Goal: Task Accomplishment & Management: Complete application form

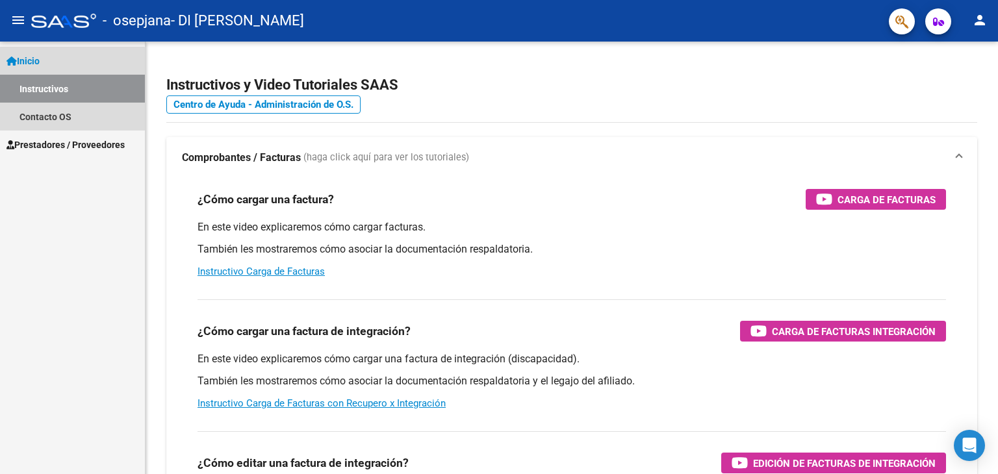
click at [44, 94] on link "Instructivos" at bounding box center [72, 89] width 145 height 28
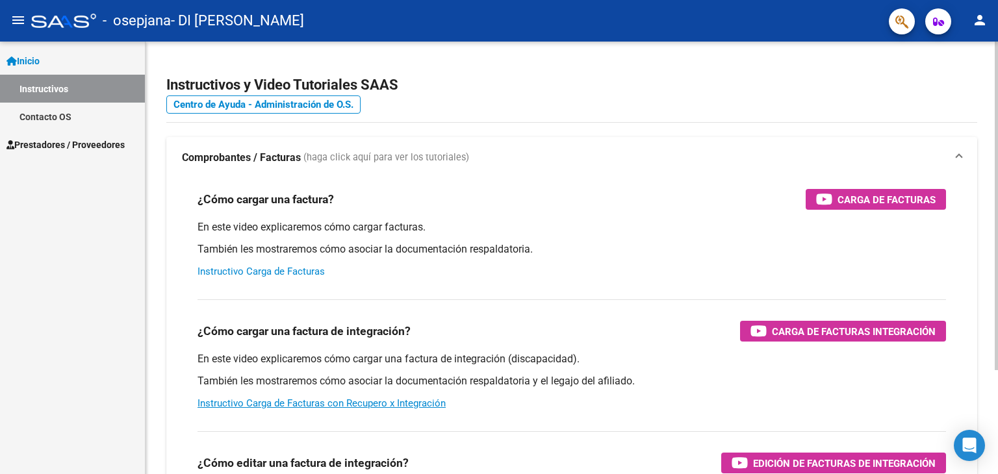
click at [289, 272] on link "Instructivo Carga de Facturas" at bounding box center [261, 272] width 127 height 12
click at [42, 141] on span "Prestadores / Proveedores" at bounding box center [65, 145] width 118 height 14
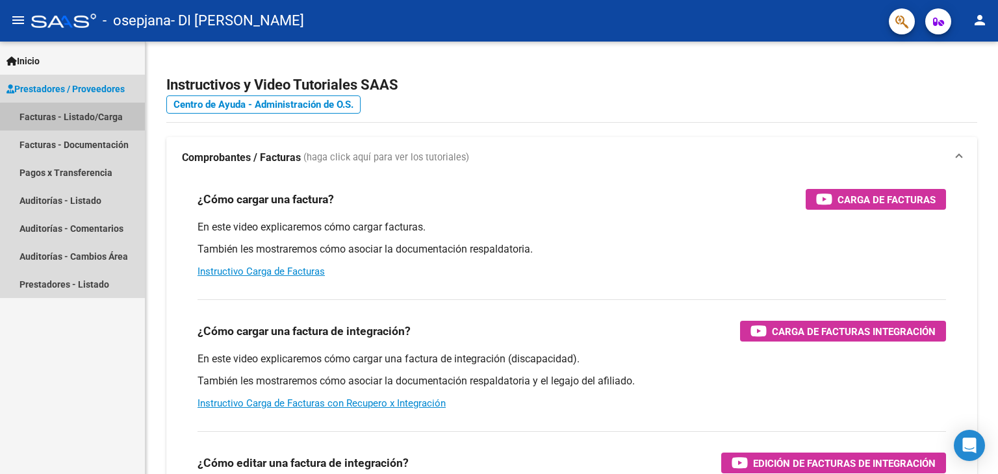
click at [76, 120] on link "Facturas - Listado/Carga" at bounding box center [72, 117] width 145 height 28
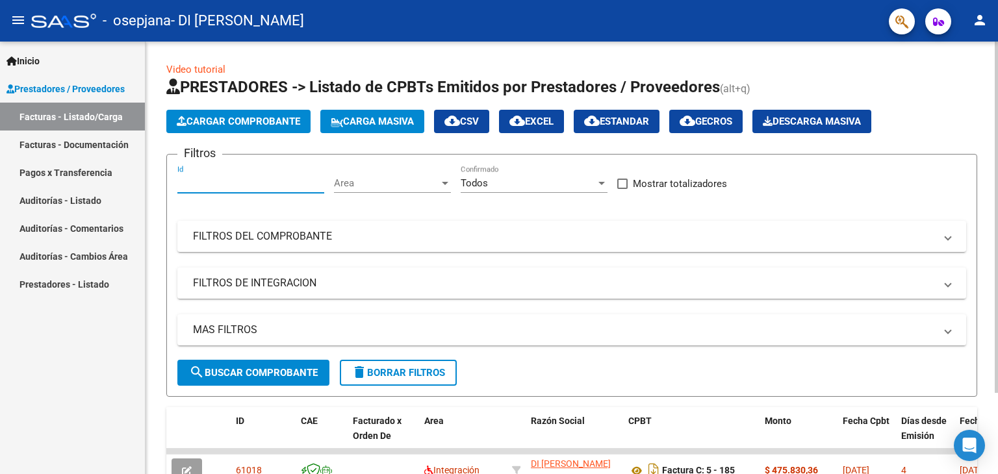
click at [221, 180] on input "Id" at bounding box center [250, 183] width 147 height 12
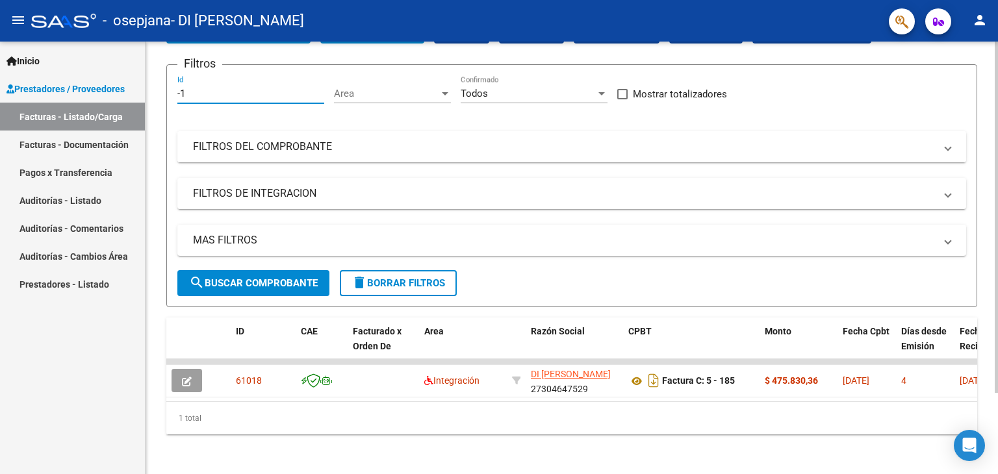
scroll to position [99, 0]
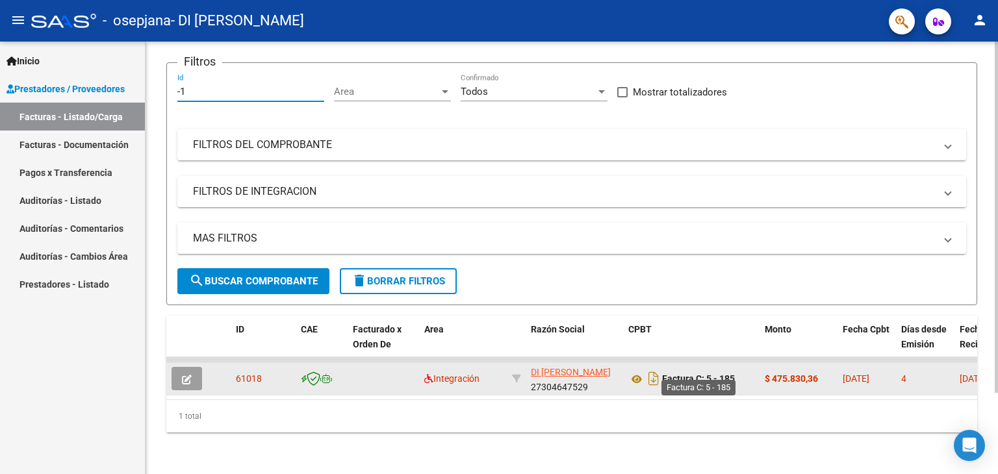
type input "-1"
click at [696, 374] on strong "Factura C: 5 - 185" at bounding box center [698, 379] width 73 height 10
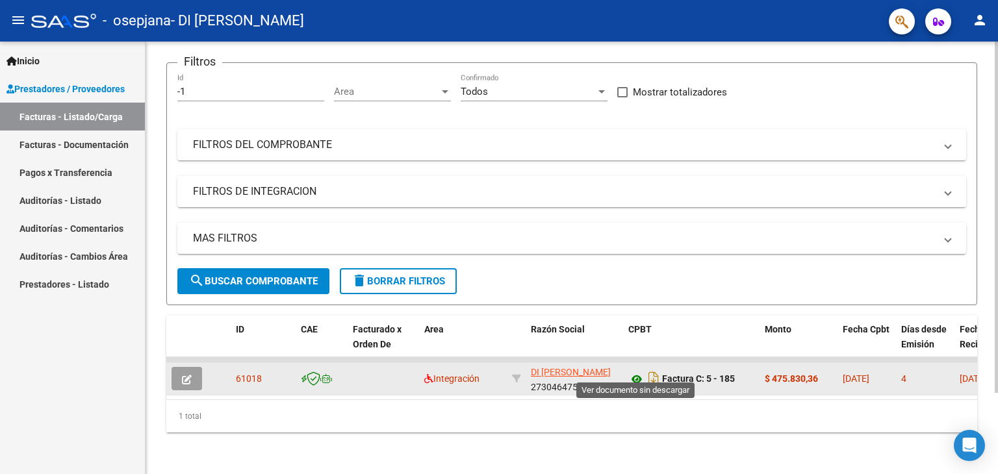
click at [636, 372] on icon at bounding box center [636, 380] width 17 height 16
click at [183, 375] on icon "button" at bounding box center [187, 380] width 10 height 10
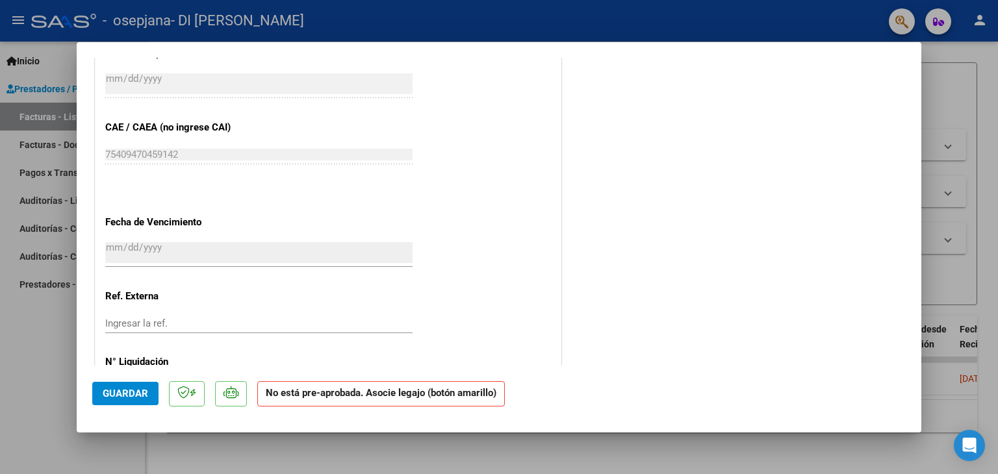
scroll to position [771, 0]
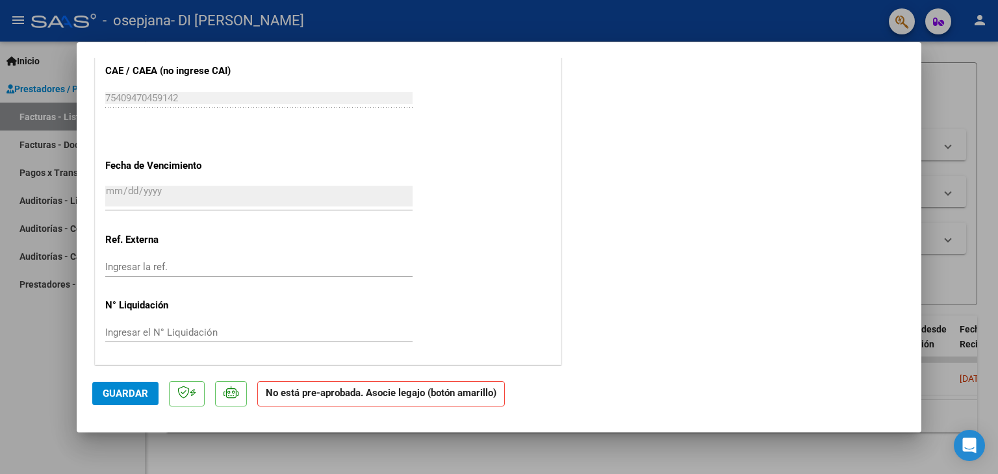
click at [147, 327] on input "Ingresar el N° Liquidación" at bounding box center [258, 333] width 307 height 12
click at [195, 264] on input "Ingresar la ref." at bounding box center [258, 267] width 307 height 12
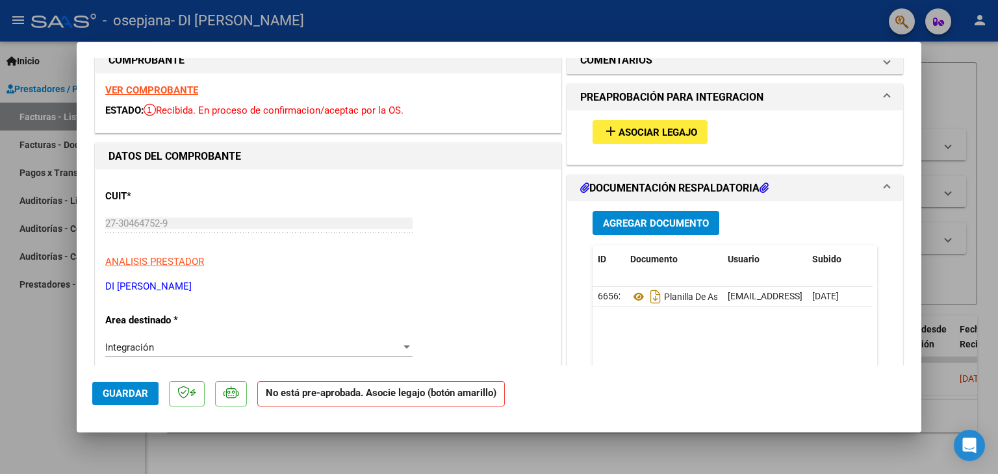
scroll to position [0, 0]
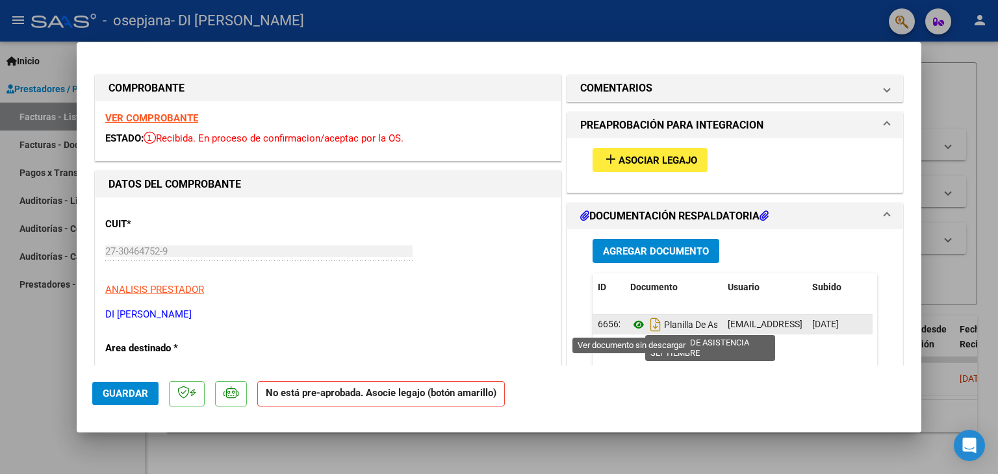
click at [630, 323] on icon at bounding box center [638, 325] width 17 height 16
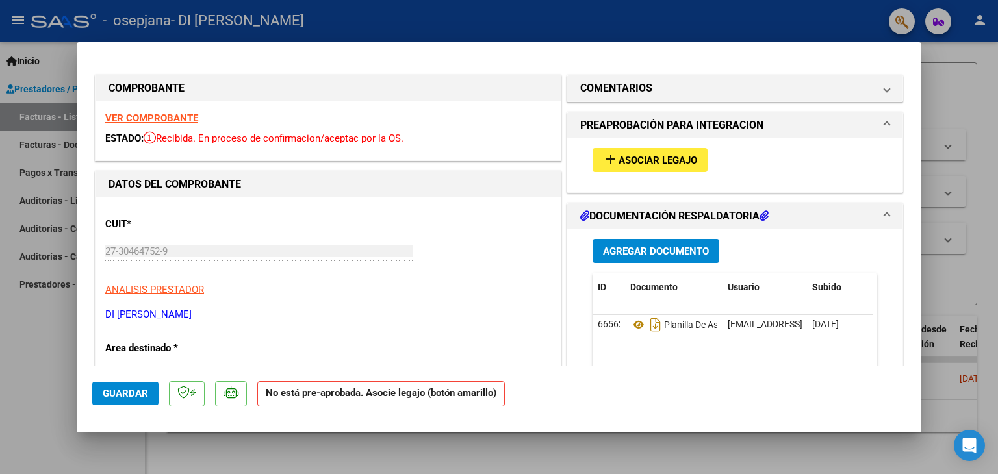
click at [672, 159] on span "Asociar Legajo" at bounding box center [658, 161] width 79 height 12
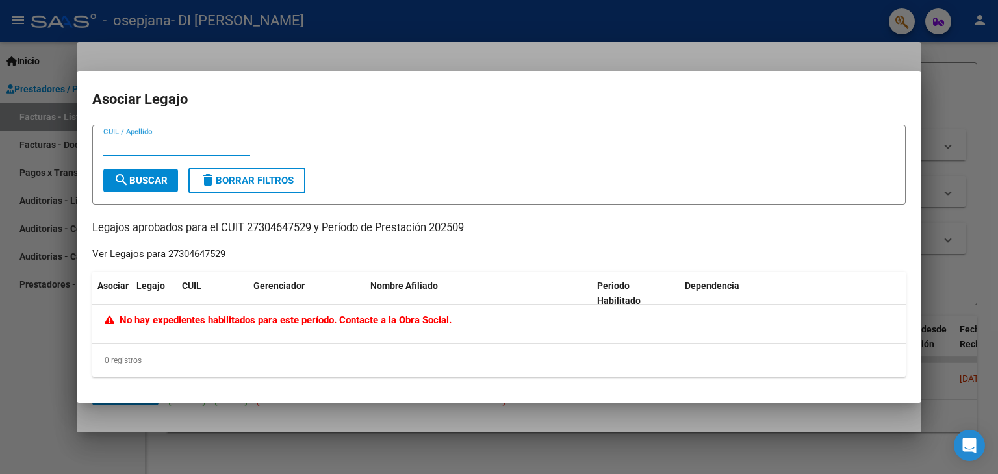
click at [463, 47] on div at bounding box center [499, 237] width 998 height 474
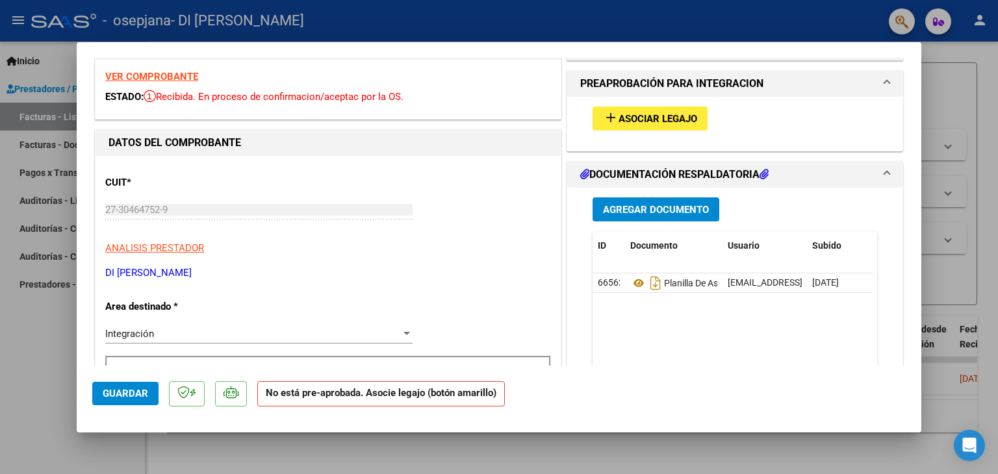
scroll to position [65, 0]
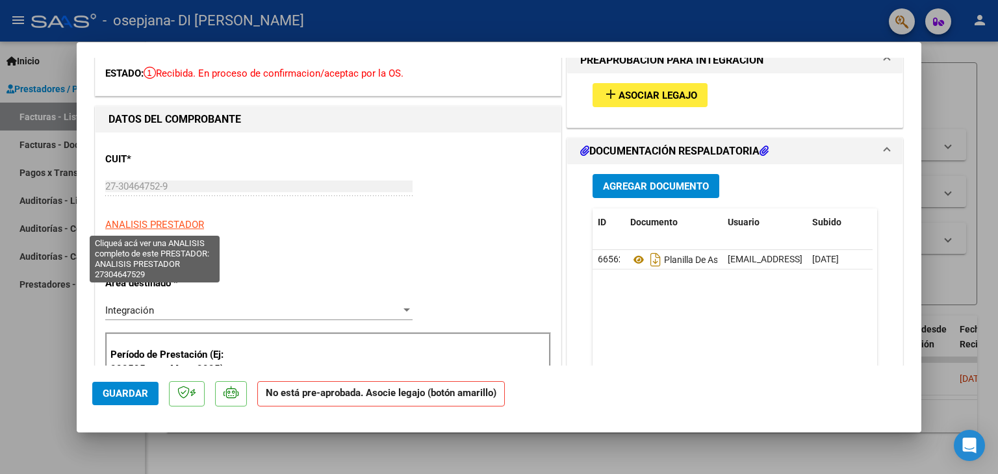
click at [147, 227] on span "ANALISIS PRESTADOR" at bounding box center [154, 225] width 99 height 12
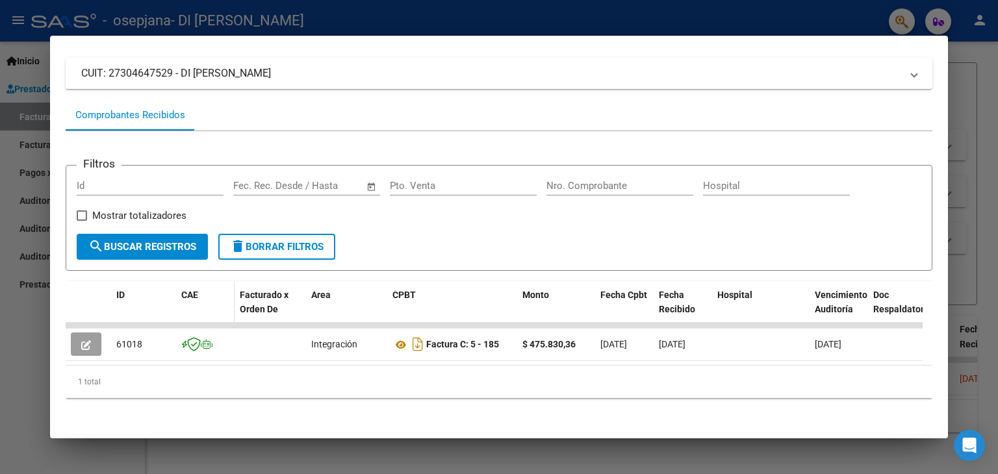
scroll to position [23, 0]
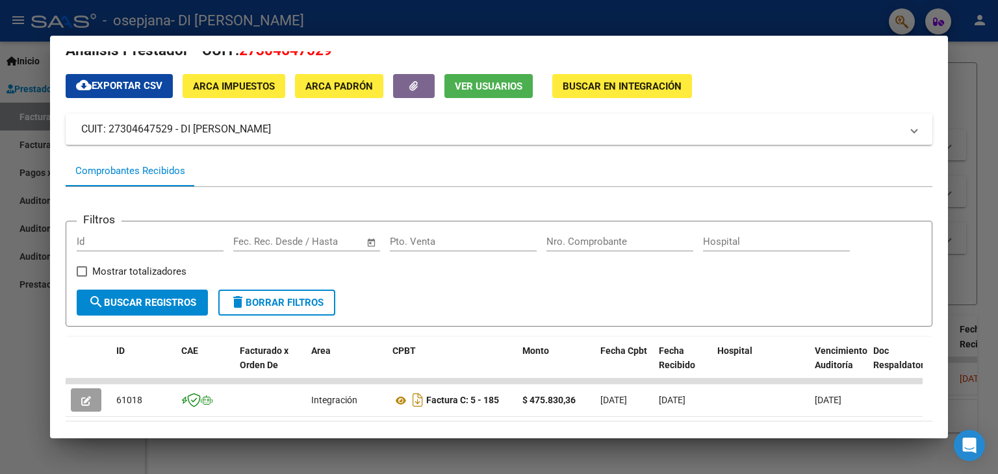
click at [21, 148] on div at bounding box center [499, 237] width 998 height 474
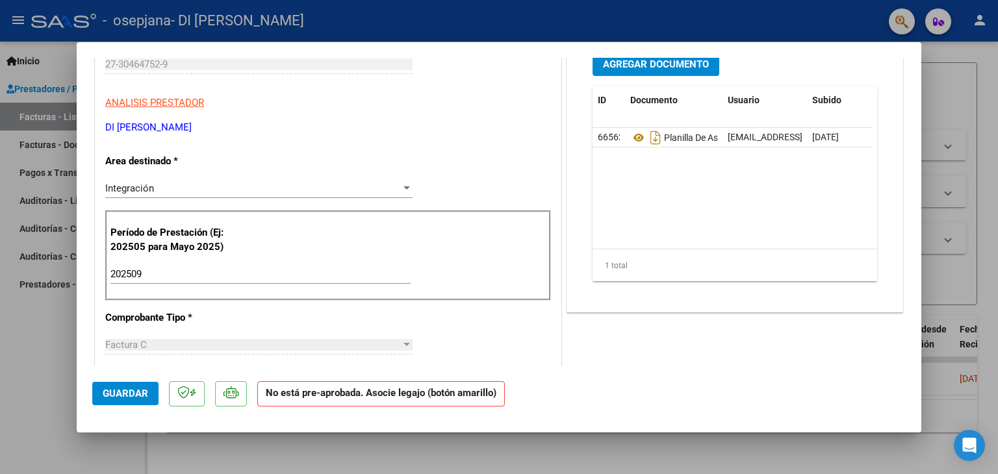
scroll to position [195, 0]
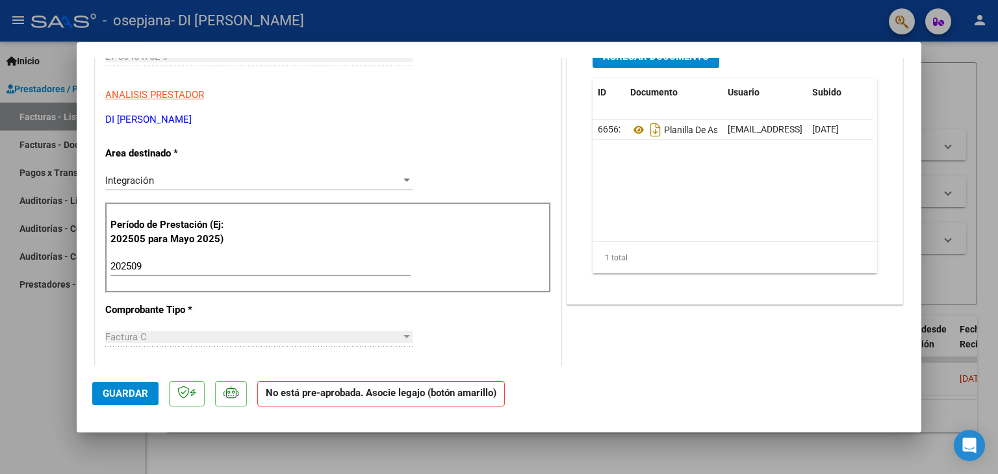
click at [147, 235] on p "Período de Prestación (Ej: 202505 para Mayo 2025)" at bounding box center [175, 232] width 131 height 29
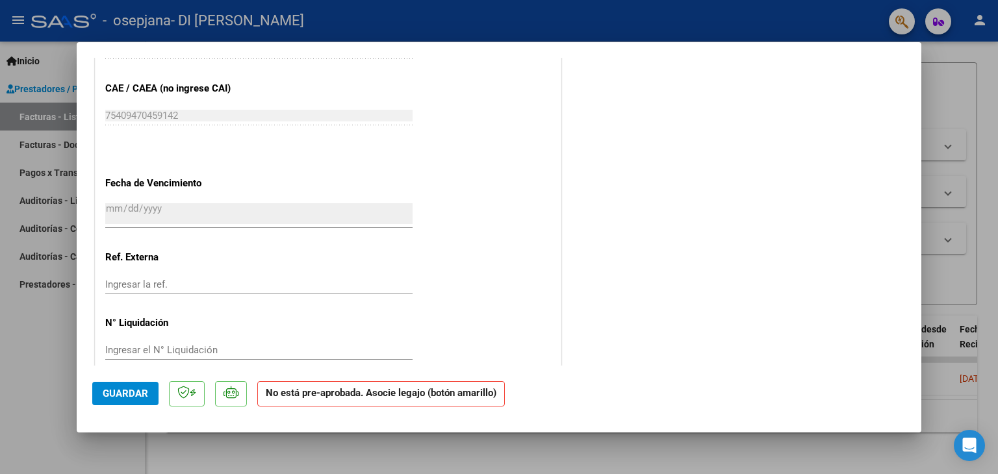
scroll to position [771, 0]
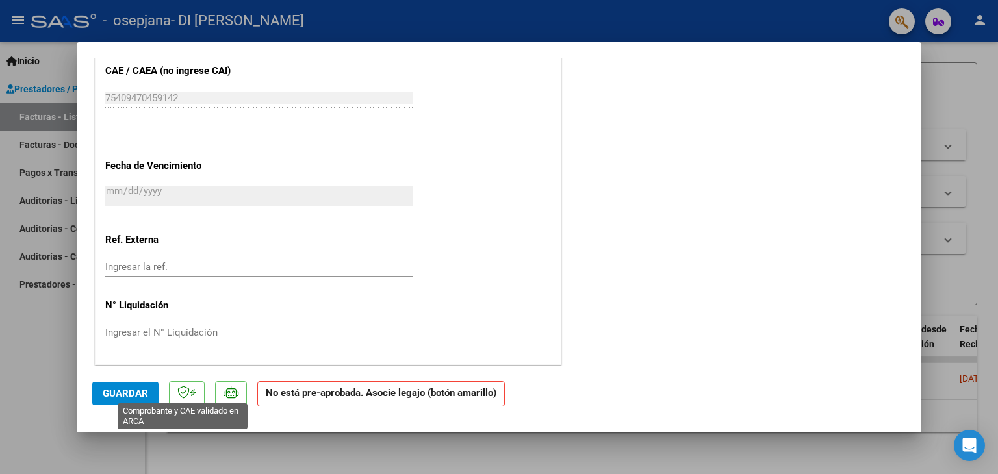
click at [185, 394] on icon at bounding box center [183, 392] width 12 height 13
click at [227, 396] on icon at bounding box center [230, 392] width 15 height 13
click at [141, 393] on span "Guardar" at bounding box center [125, 394] width 45 height 12
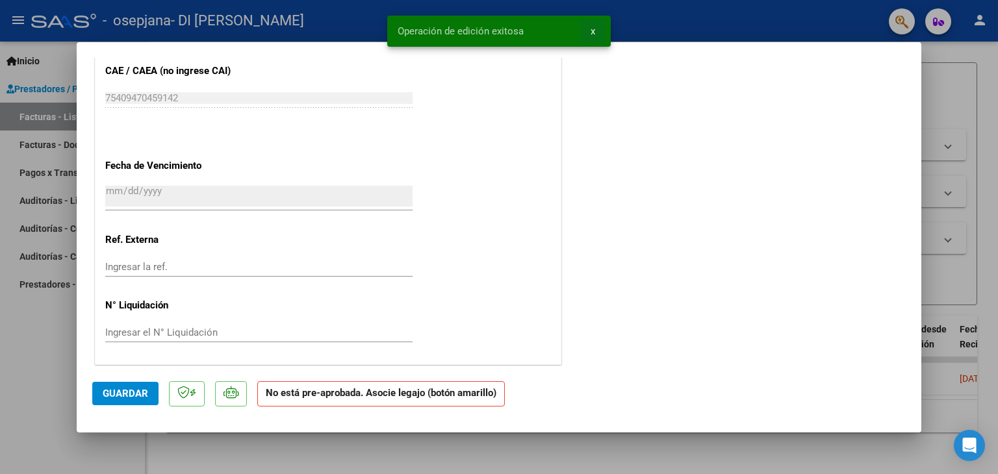
click at [597, 29] on button "x" at bounding box center [592, 30] width 25 height 23
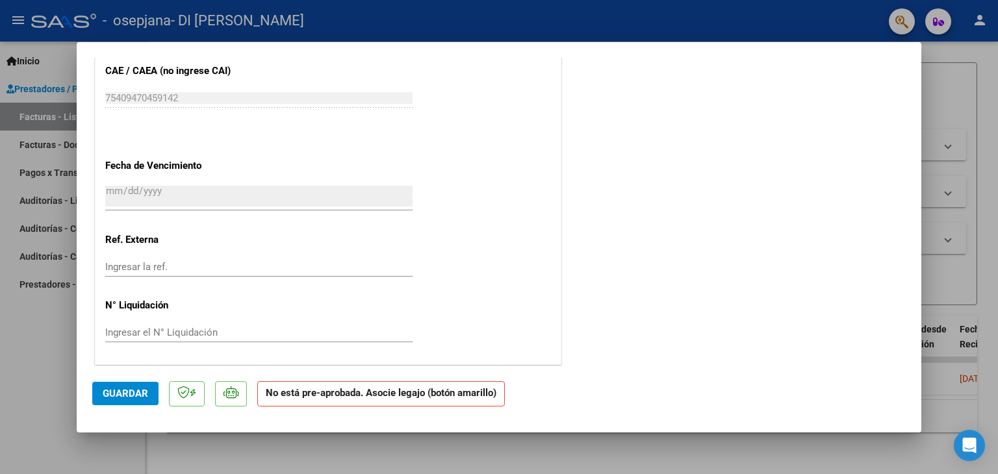
click at [270, 448] on div at bounding box center [499, 237] width 998 height 474
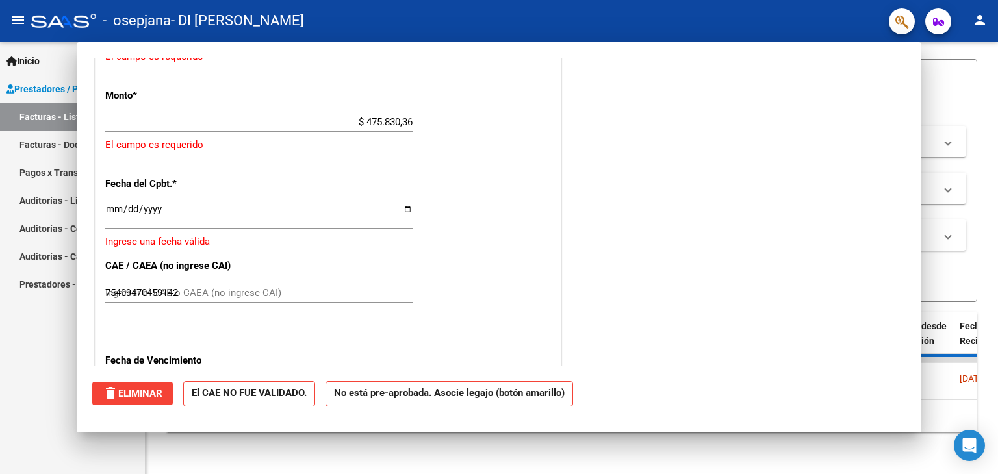
type input "$ 0,00"
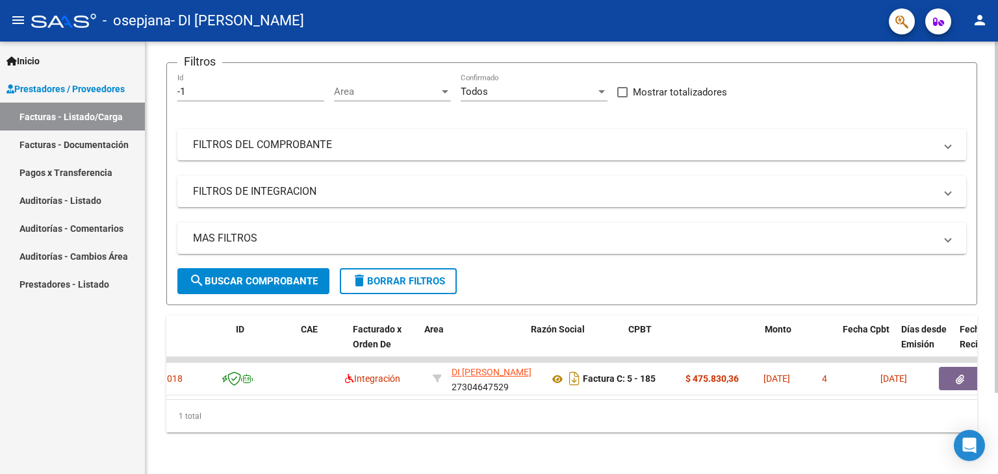
scroll to position [0, 0]
